Goal: Information Seeking & Learning: Learn about a topic

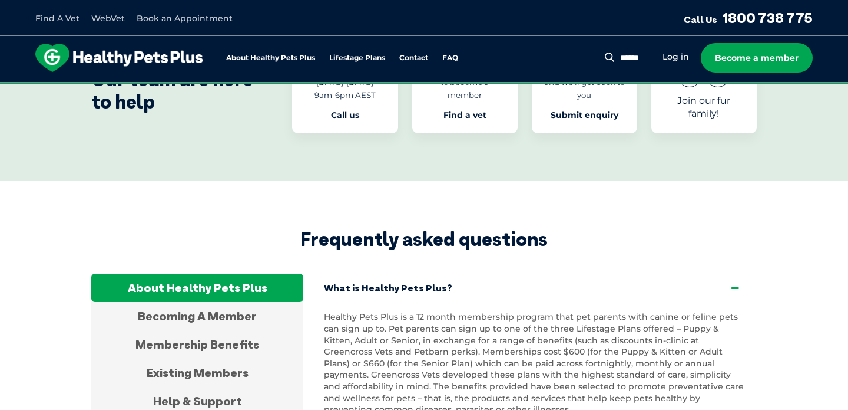
scroll to position [2093, 0]
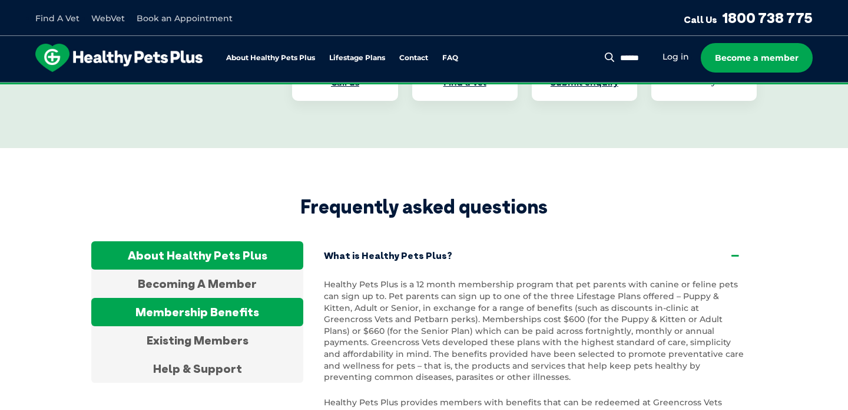
click at [209, 298] on div "Membership Benefits" at bounding box center [197, 312] width 212 height 28
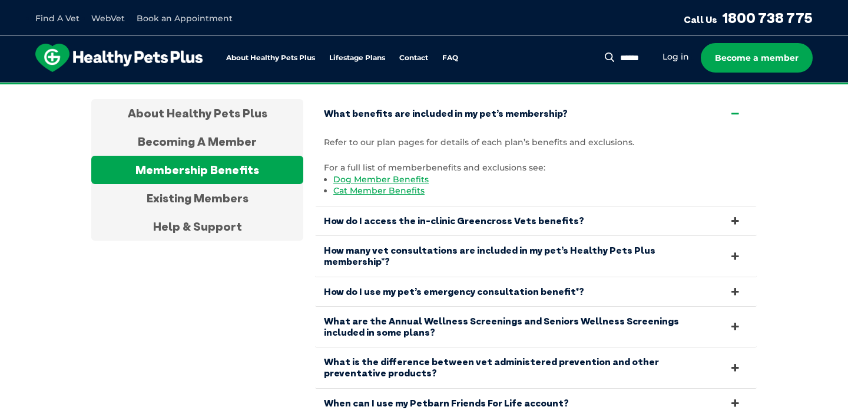
scroll to position [2235, 0]
click at [474, 306] on link "What are the Annual Wellness Screenings and Seniors Wellness Screenings include…" at bounding box center [536, 326] width 442 height 40
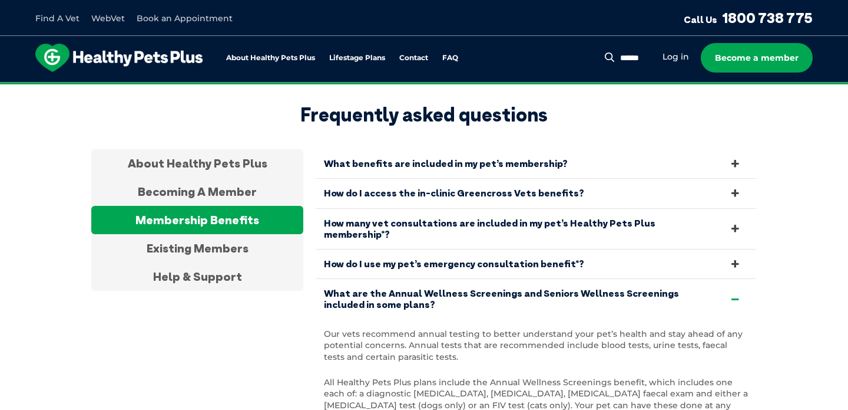
scroll to position [2185, 0]
click at [623, 209] on link "How many vet consultations are included in my pet’s Healthy Pets Plus membershi…" at bounding box center [536, 229] width 442 height 40
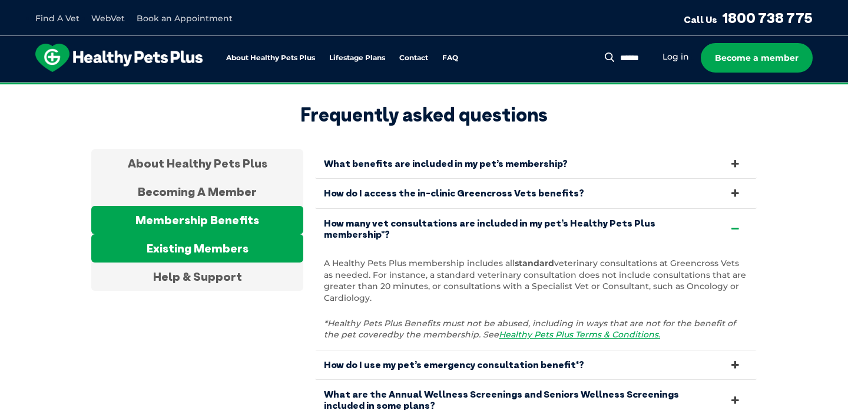
click at [230, 234] on div "Existing Members" at bounding box center [197, 248] width 212 height 28
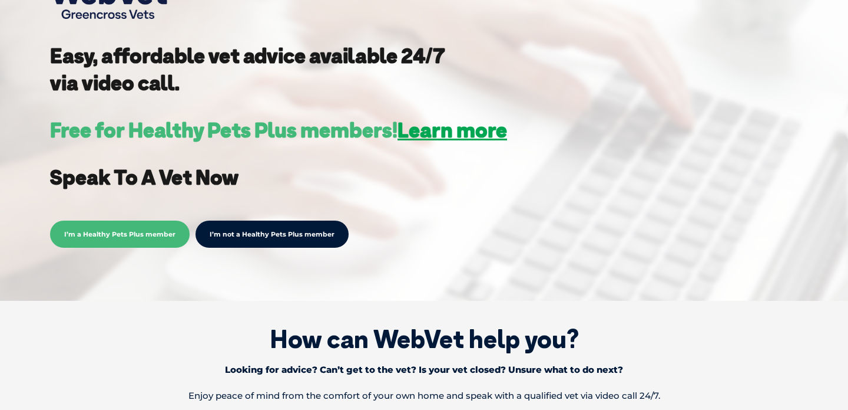
scroll to position [281, 0]
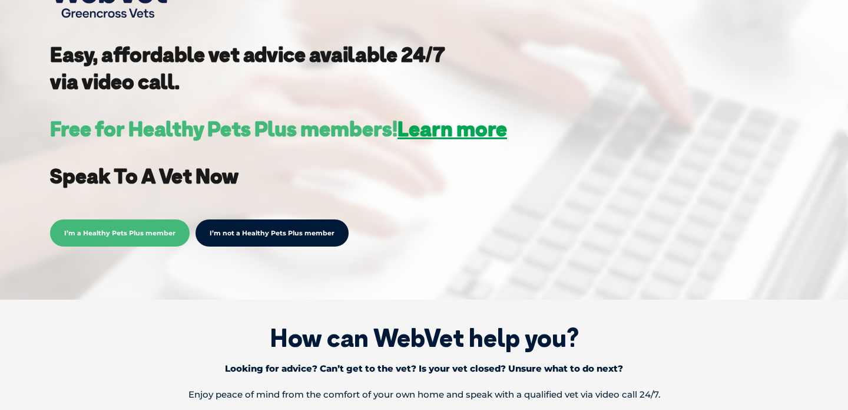
click at [103, 226] on span "I’m a Healthy Pets Plus member" at bounding box center [120, 232] width 140 height 27
